Goal: Information Seeking & Learning: Learn about a topic

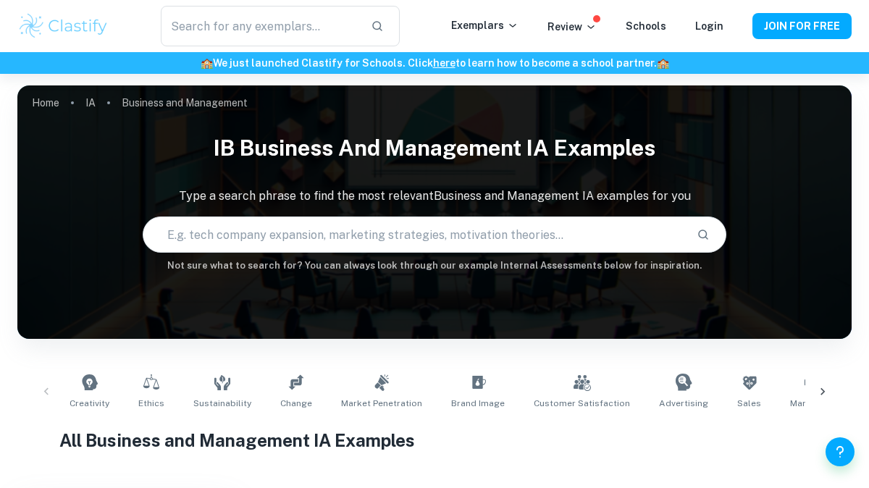
scroll to position [506, 0]
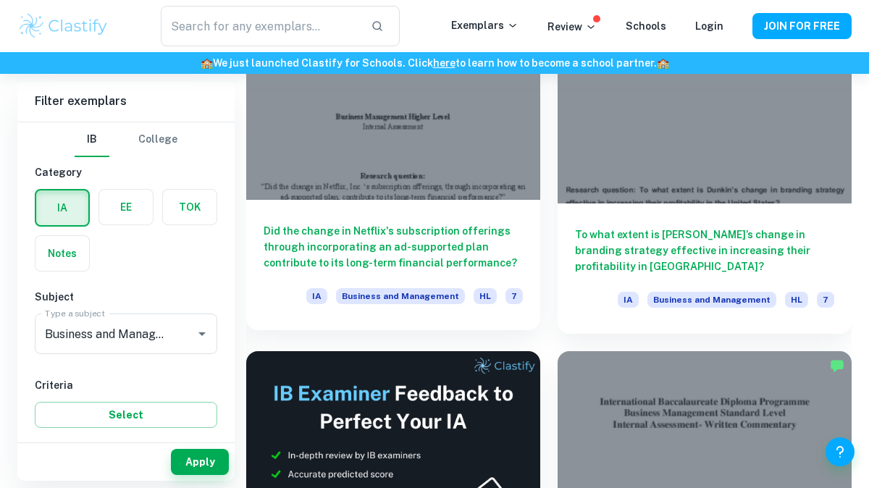
click at [371, 157] on div at bounding box center [393, 89] width 294 height 221
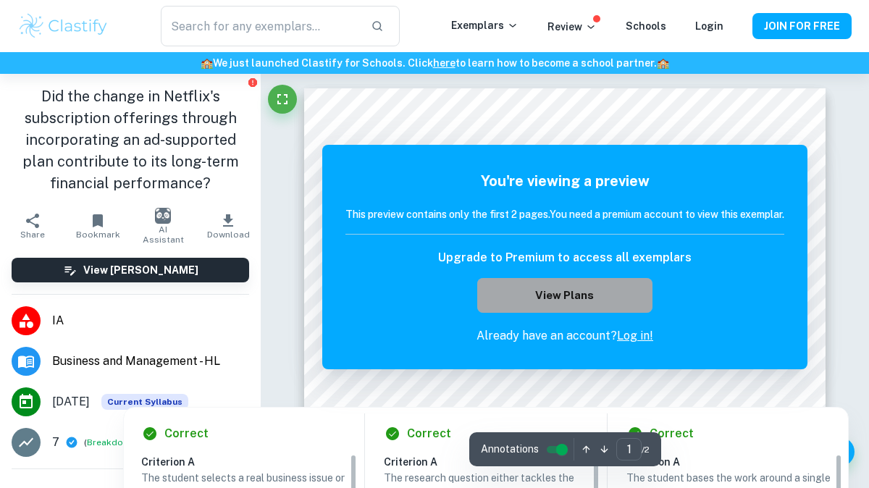
click at [542, 305] on button "View Plans" at bounding box center [564, 295] width 175 height 35
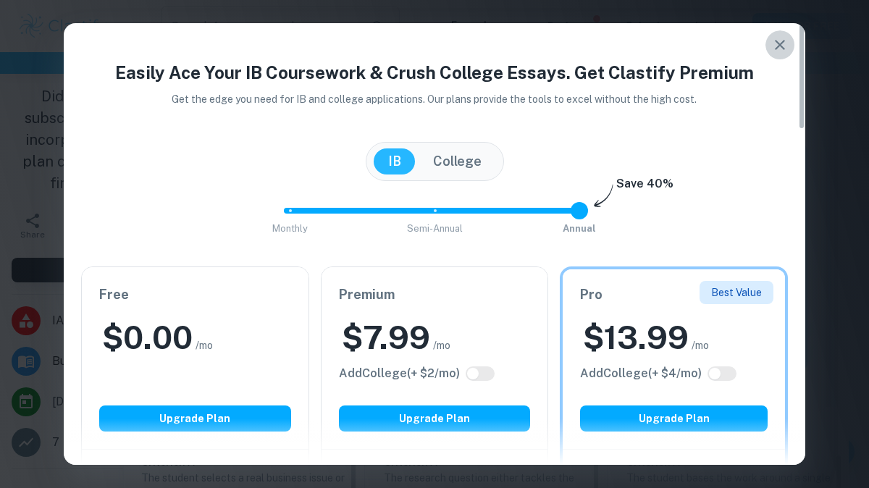
click at [785, 44] on icon "button" at bounding box center [780, 44] width 17 height 17
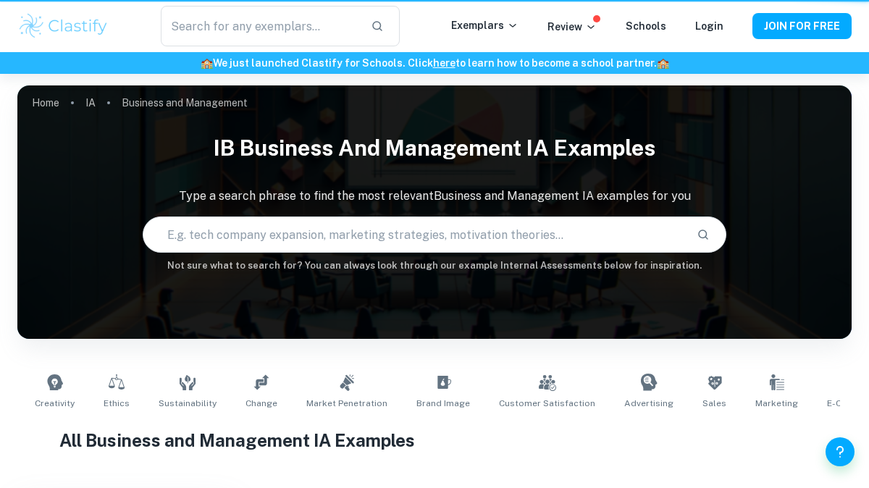
scroll to position [506, 0]
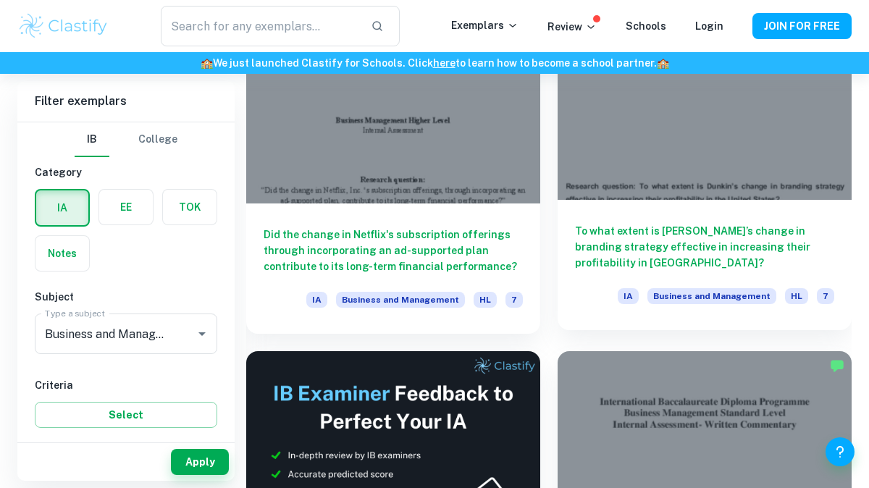
click at [619, 151] on div at bounding box center [705, 89] width 294 height 221
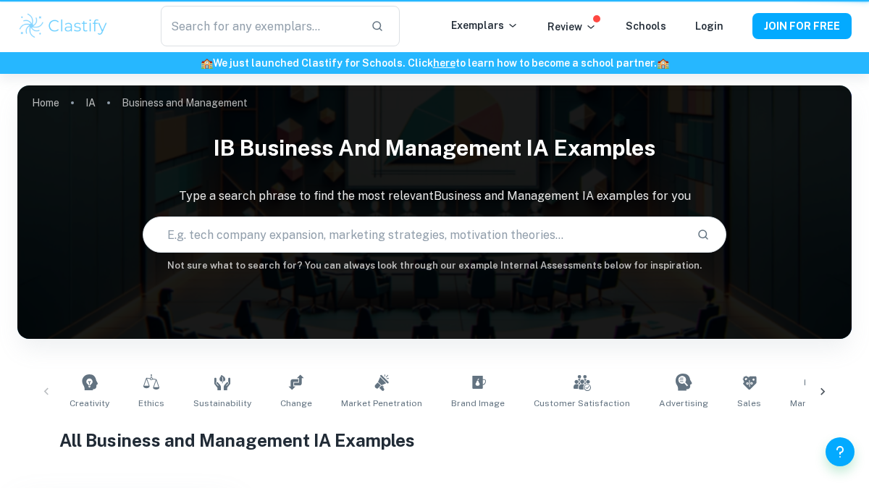
scroll to position [506, 0]
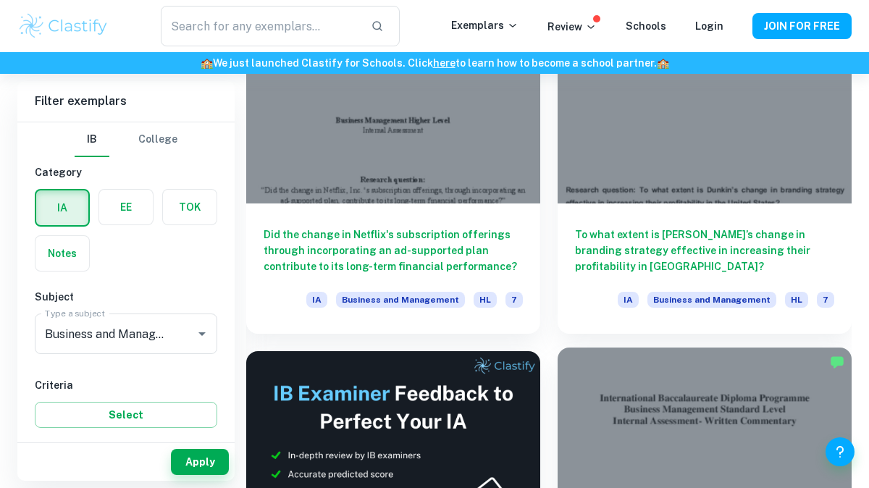
click at [702, 398] on div at bounding box center [705, 458] width 294 height 221
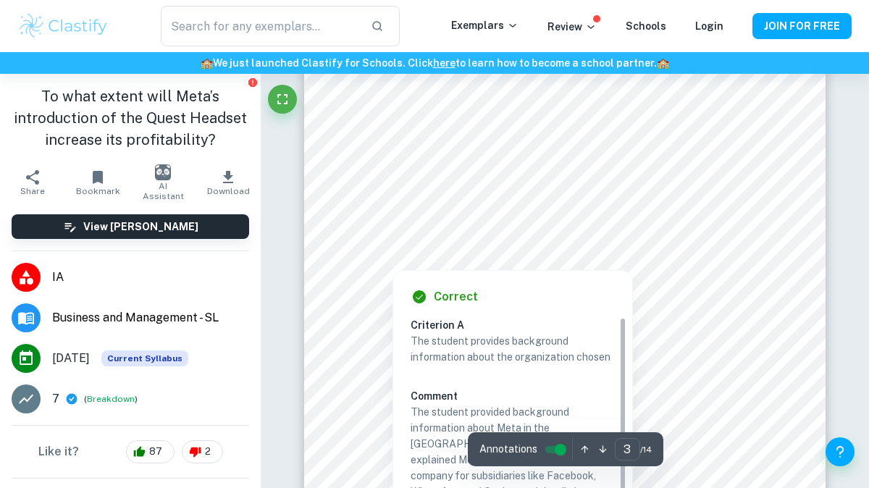
scroll to position [1717, 0]
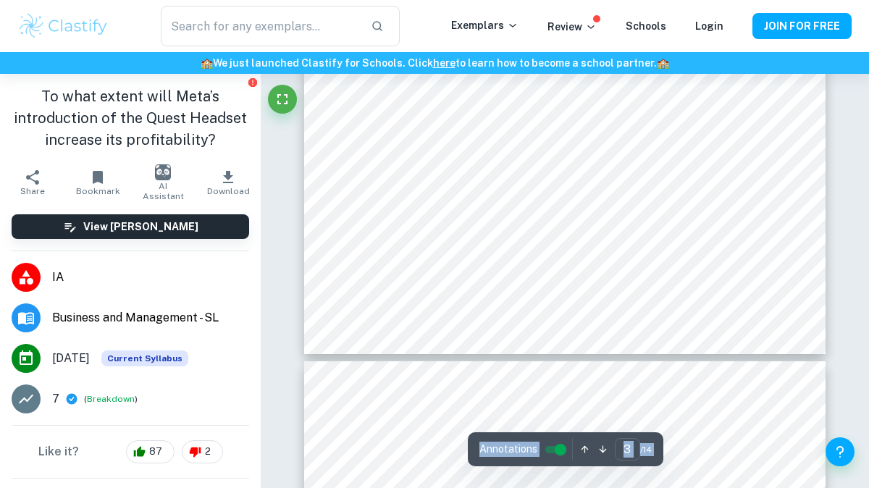
type input "4"
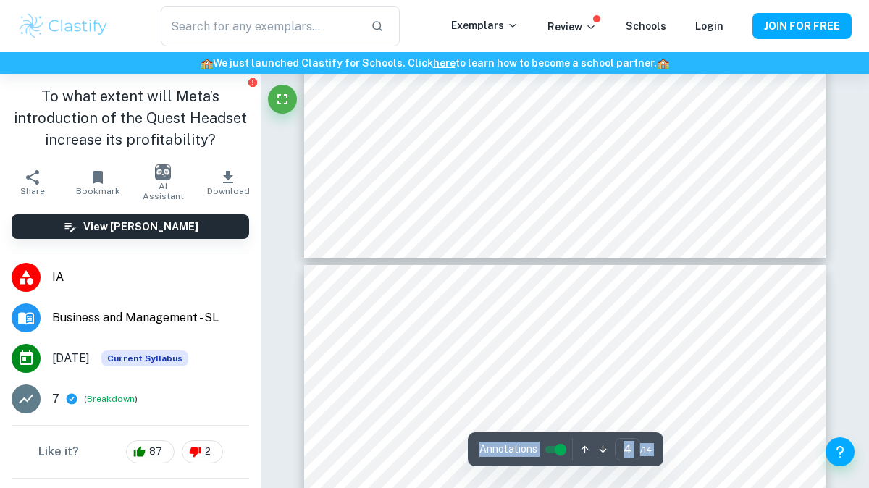
scroll to position [2983, 0]
